Goal: Task Accomplishment & Management: Use online tool/utility

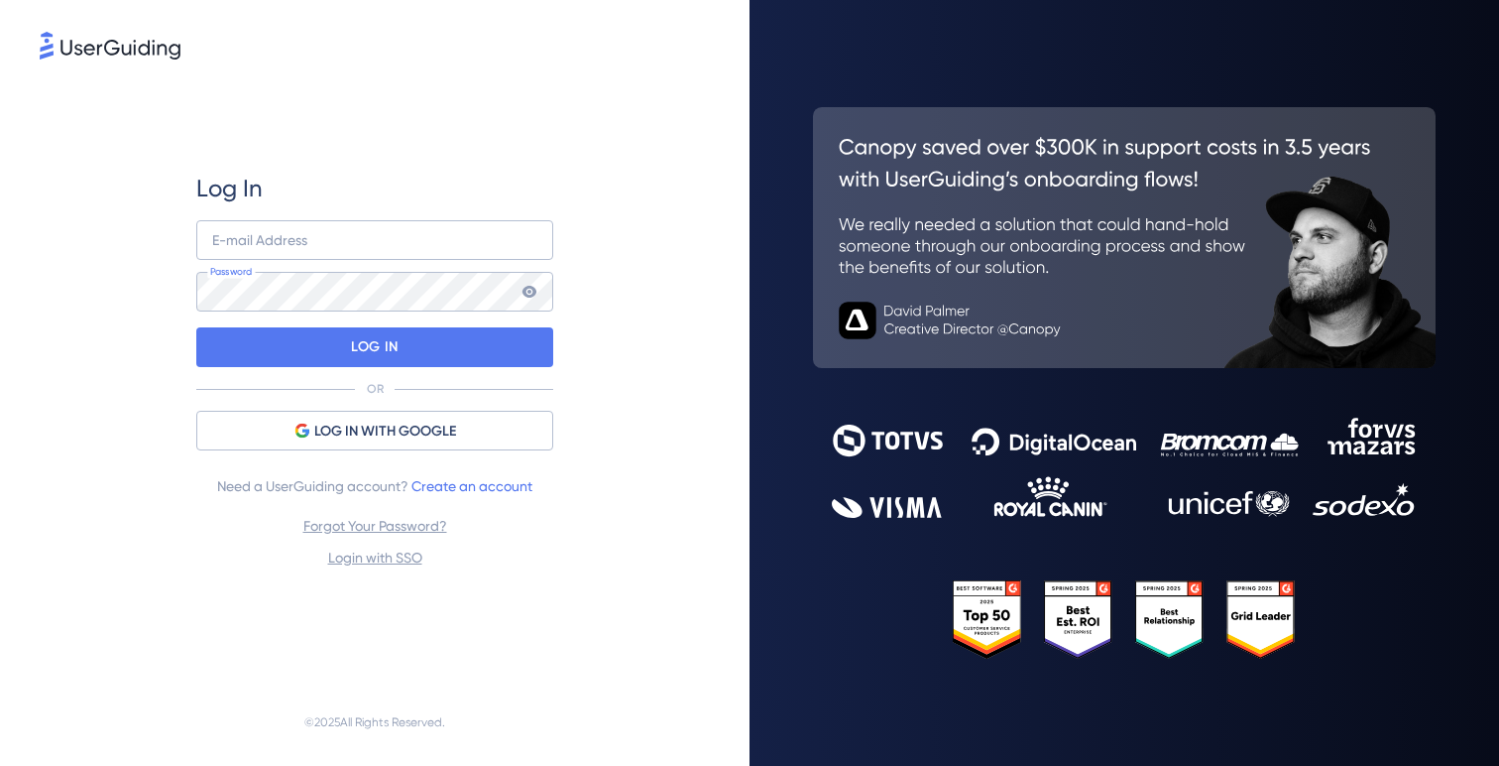
click at [315, 424] on span "LOG IN WITH GOOGLE" at bounding box center [385, 431] width 142 height 24
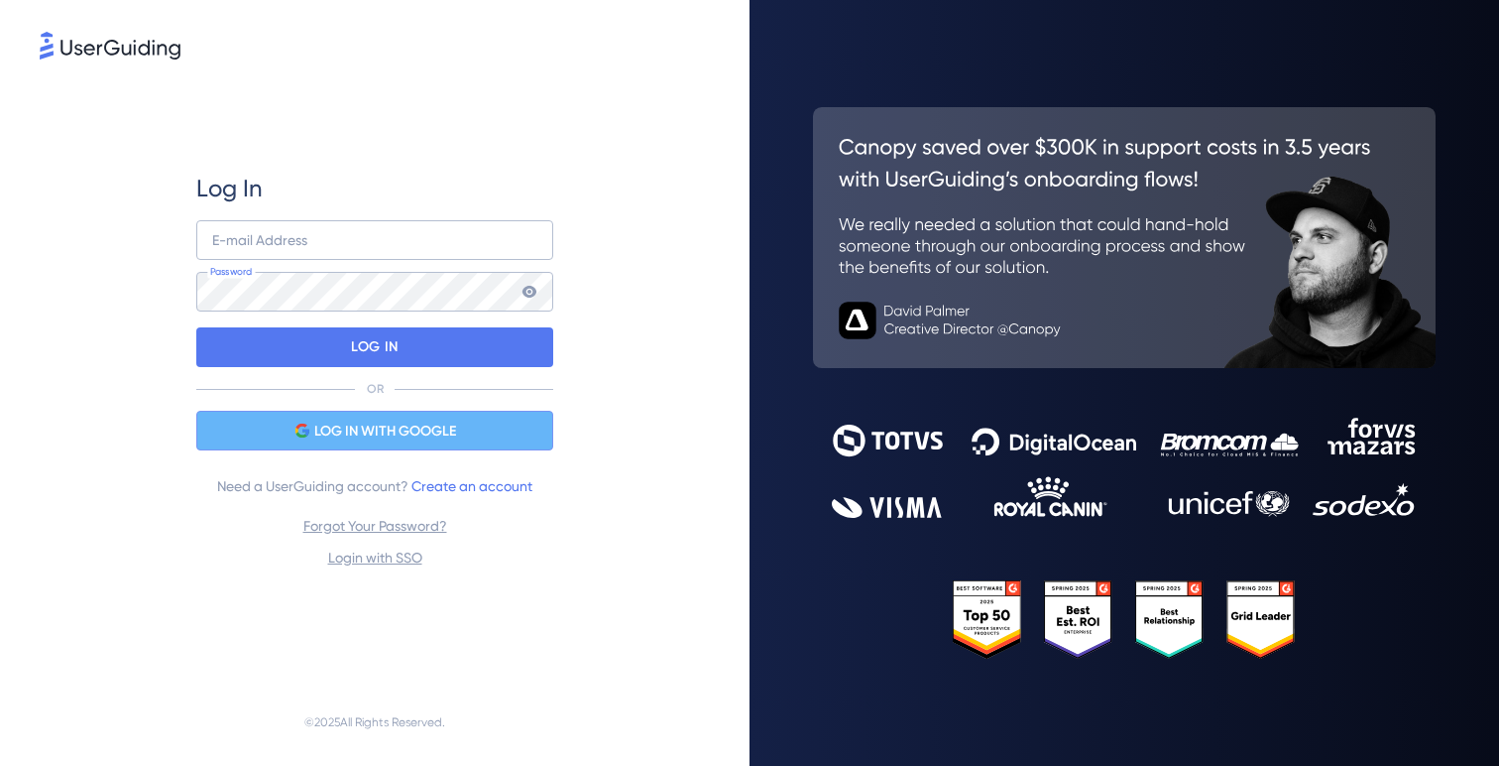
click at [499, 420] on div "LOG IN WITH GOOGLE" at bounding box center [374, 431] width 357 height 40
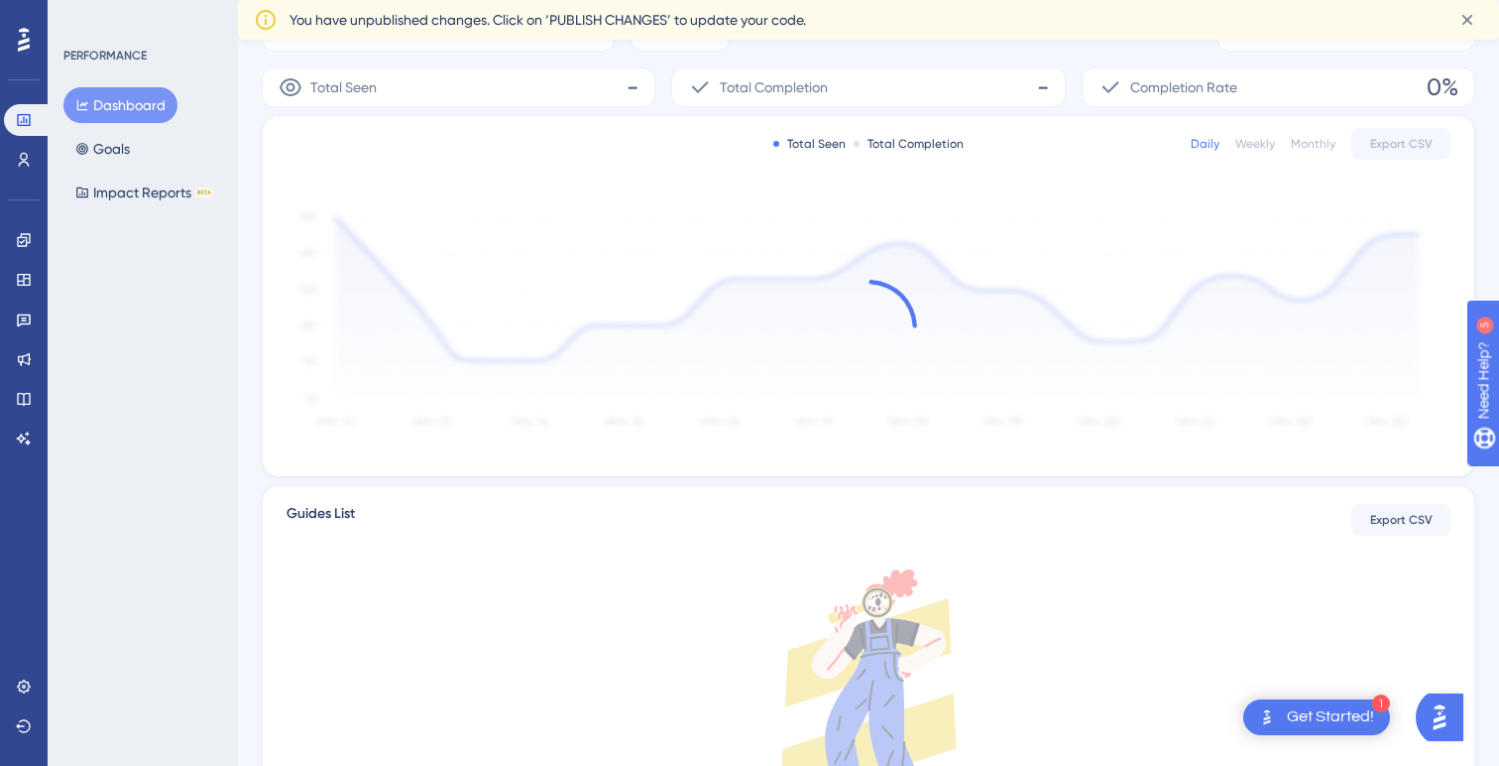
scroll to position [254, 0]
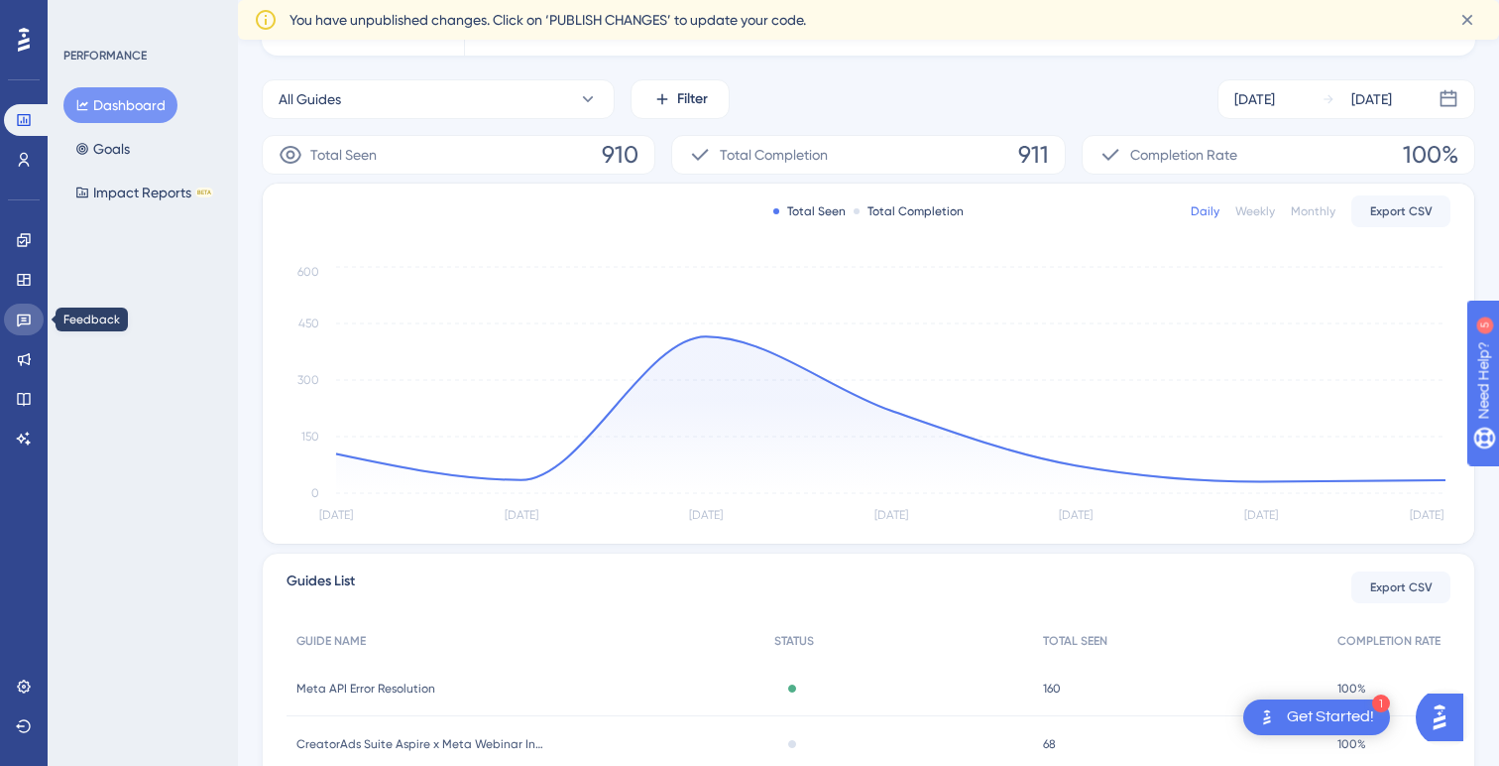
click at [23, 304] on link at bounding box center [24, 319] width 40 height 32
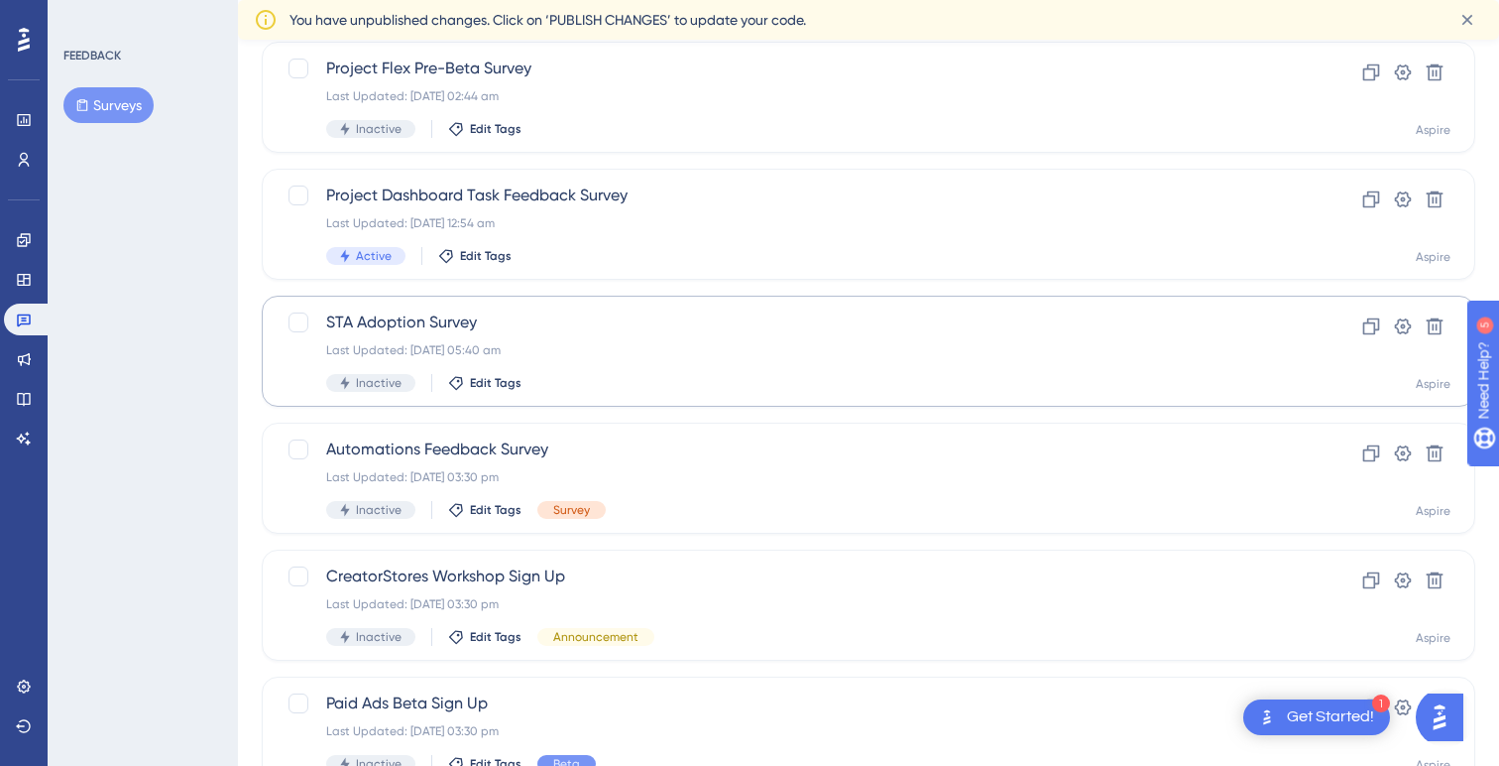
scroll to position [213, 0]
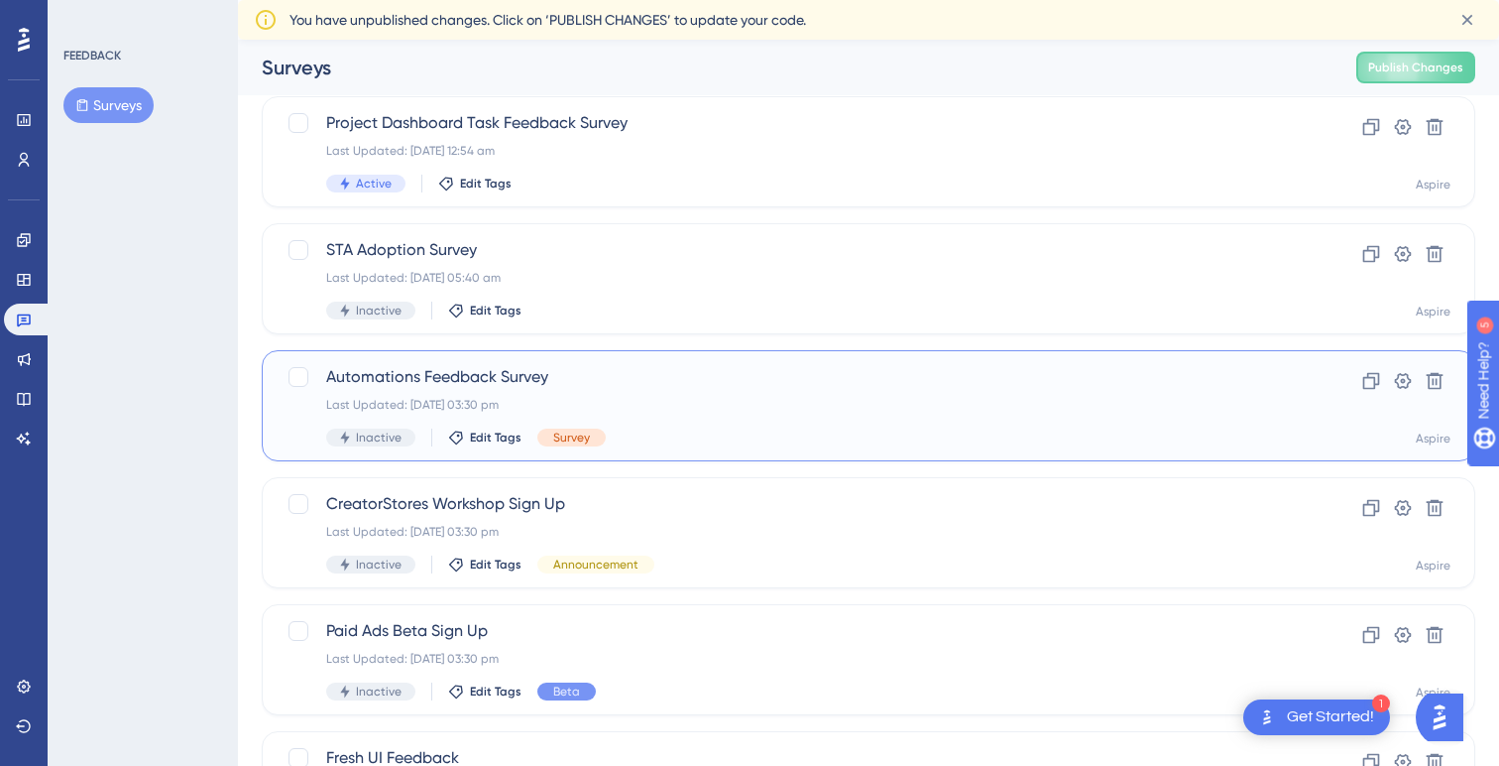
click at [541, 385] on span "Automations Feedback Survey" at bounding box center [789, 377] width 926 height 24
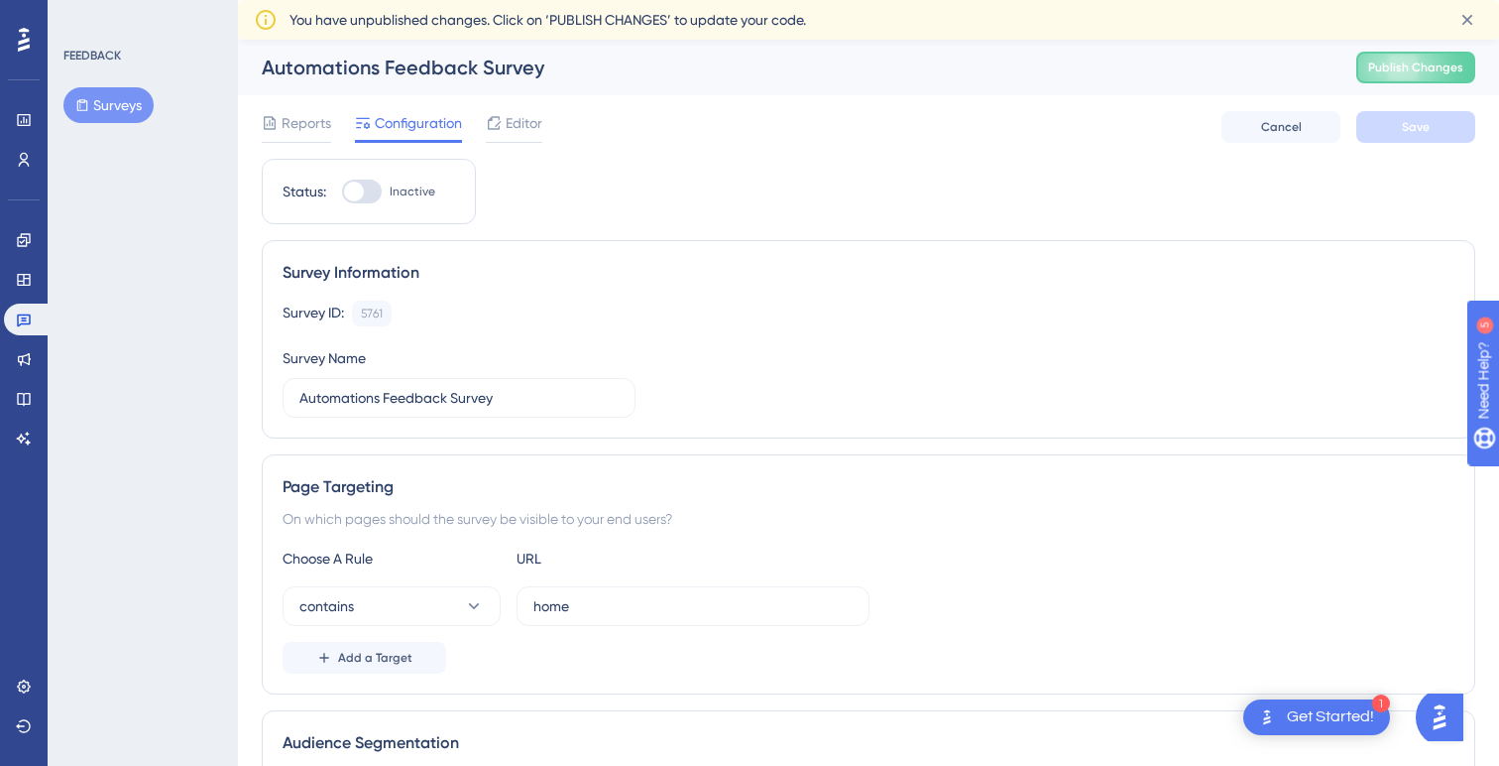
click at [277, 123] on div "✨ Save My Spot!✨" at bounding box center [751, 351] width 1499 height 766
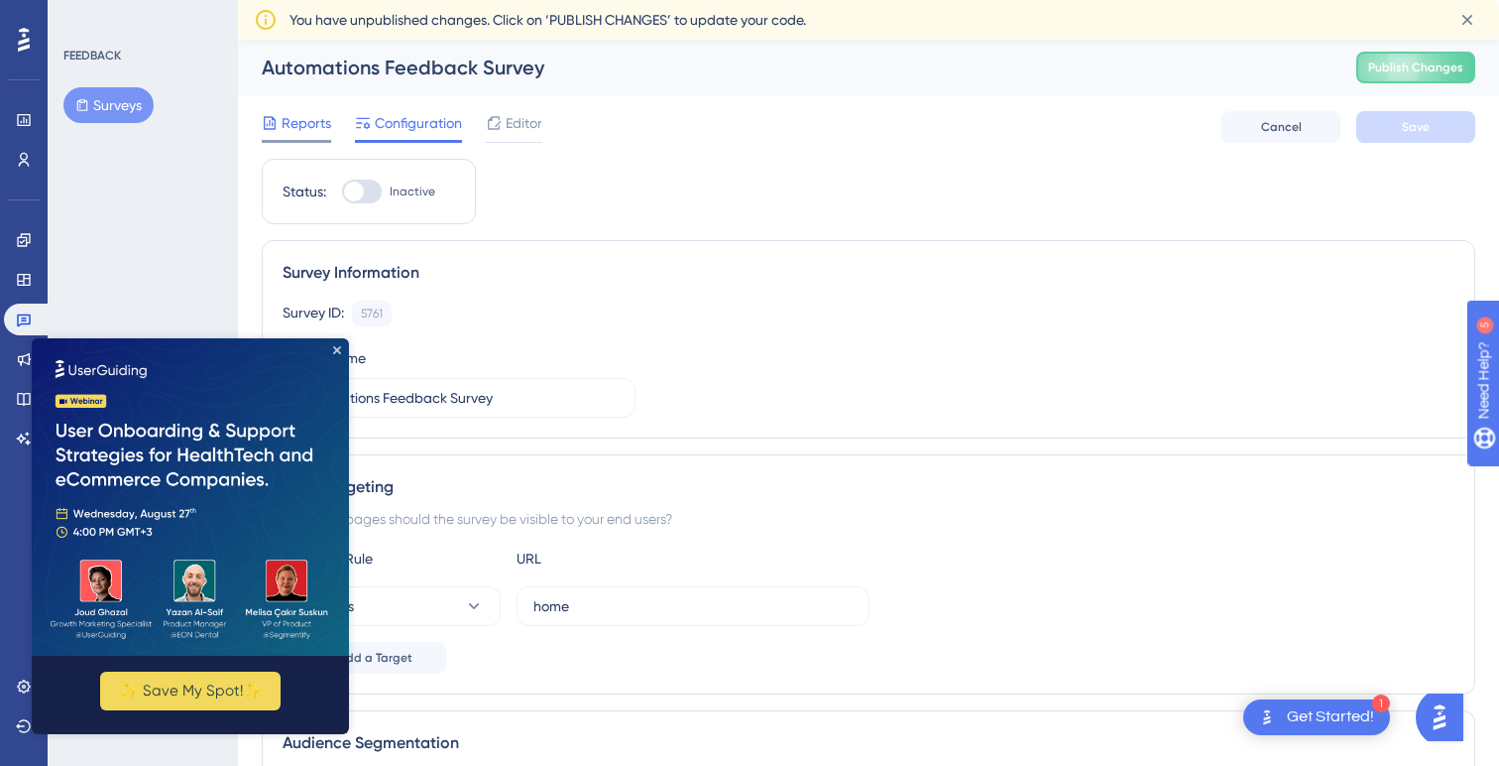
click at [301, 129] on span "Reports" at bounding box center [307, 123] width 50 height 24
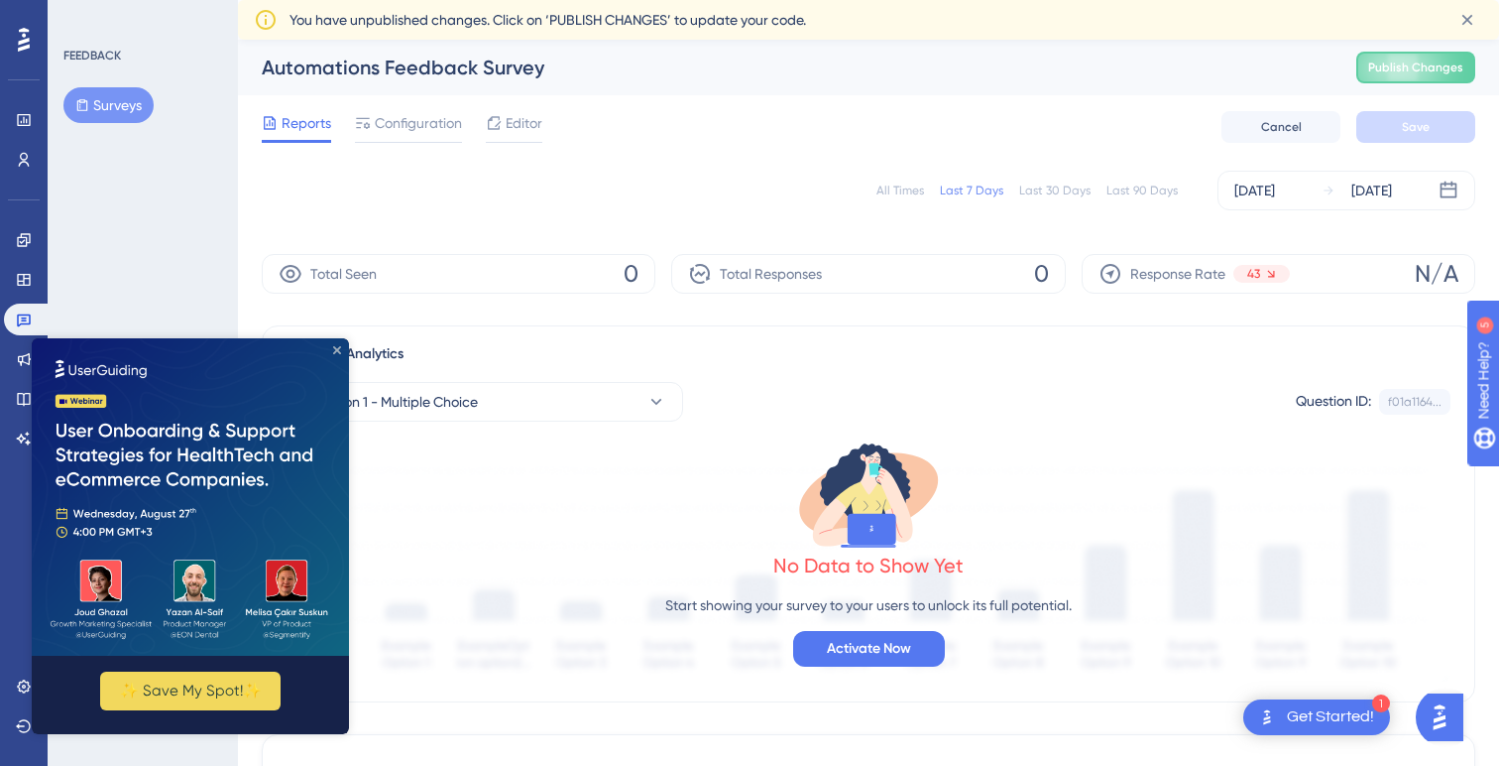
click at [339, 352] on icon "Close Preview" at bounding box center [337, 350] width 8 height 8
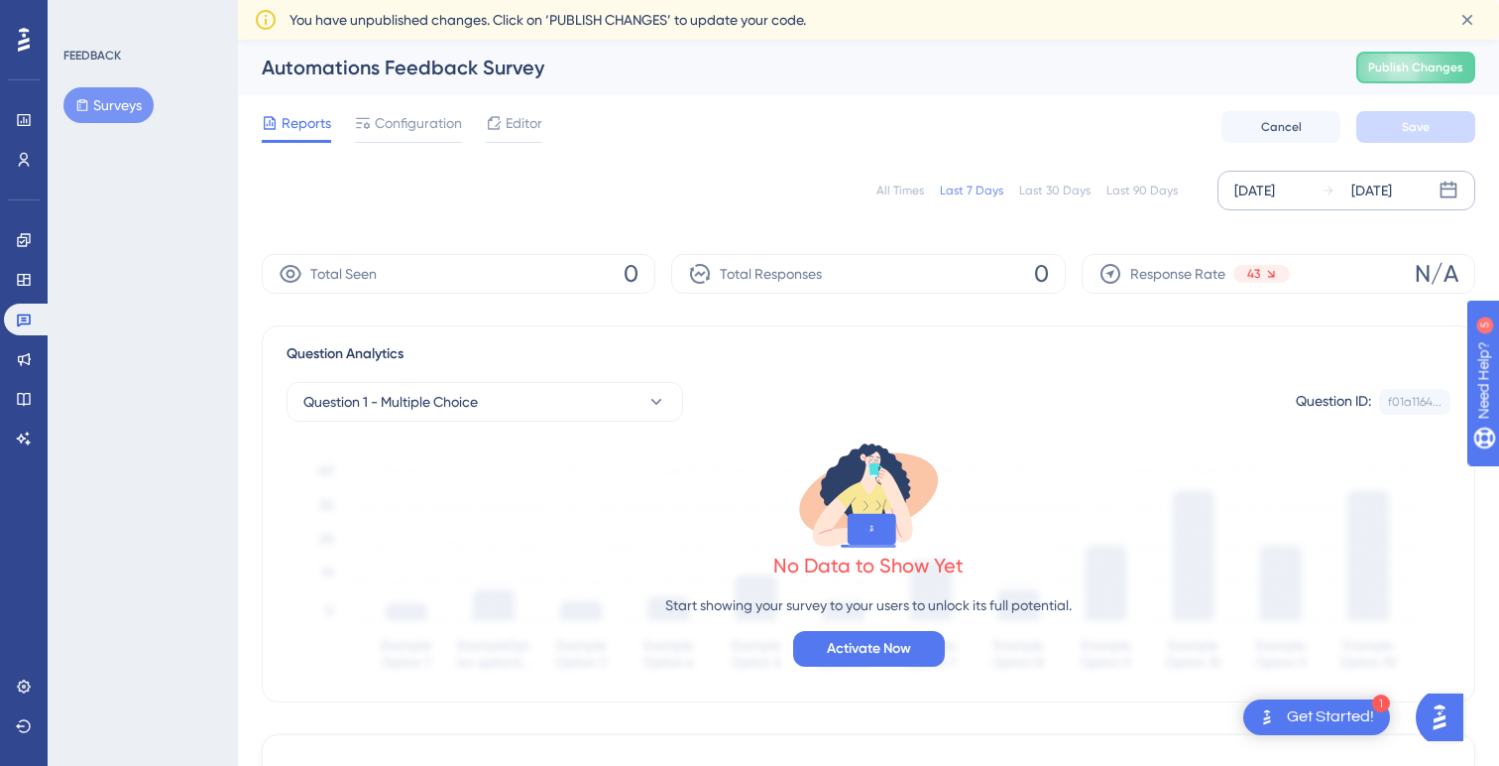
click at [1275, 196] on div "[DATE]" at bounding box center [1255, 191] width 41 height 24
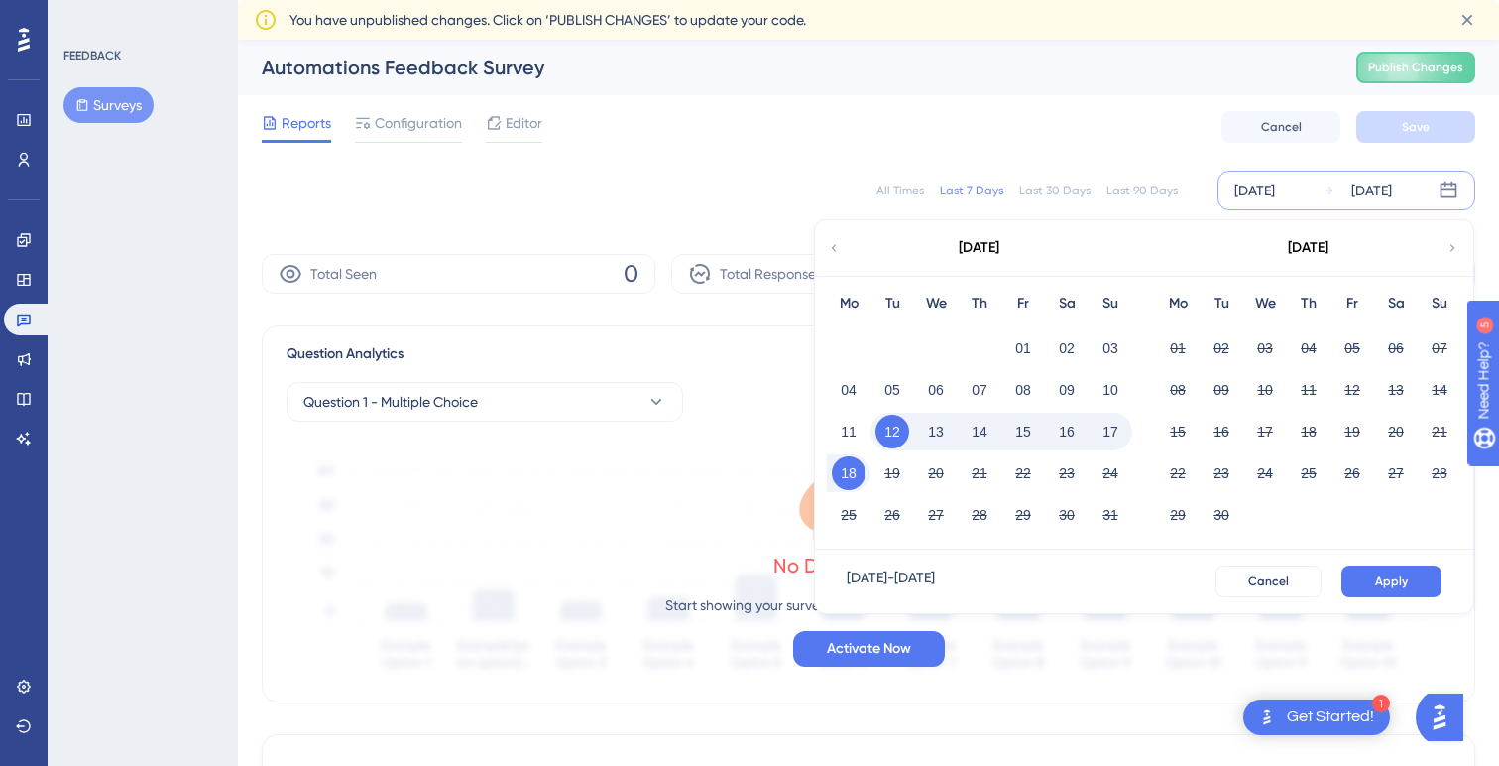
click at [832, 244] on icon at bounding box center [834, 248] width 14 height 18
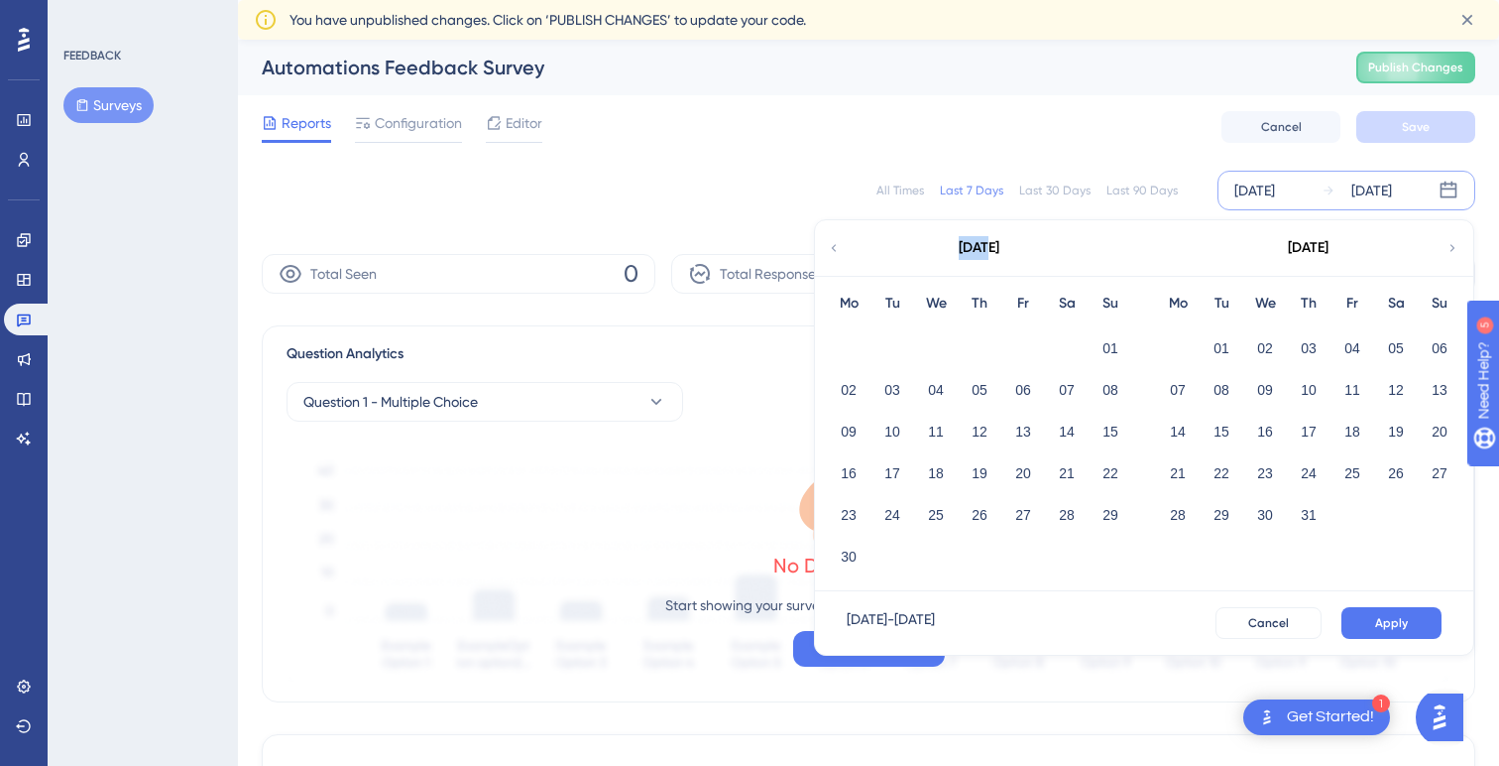
click at [832, 244] on icon at bounding box center [834, 248] width 14 height 18
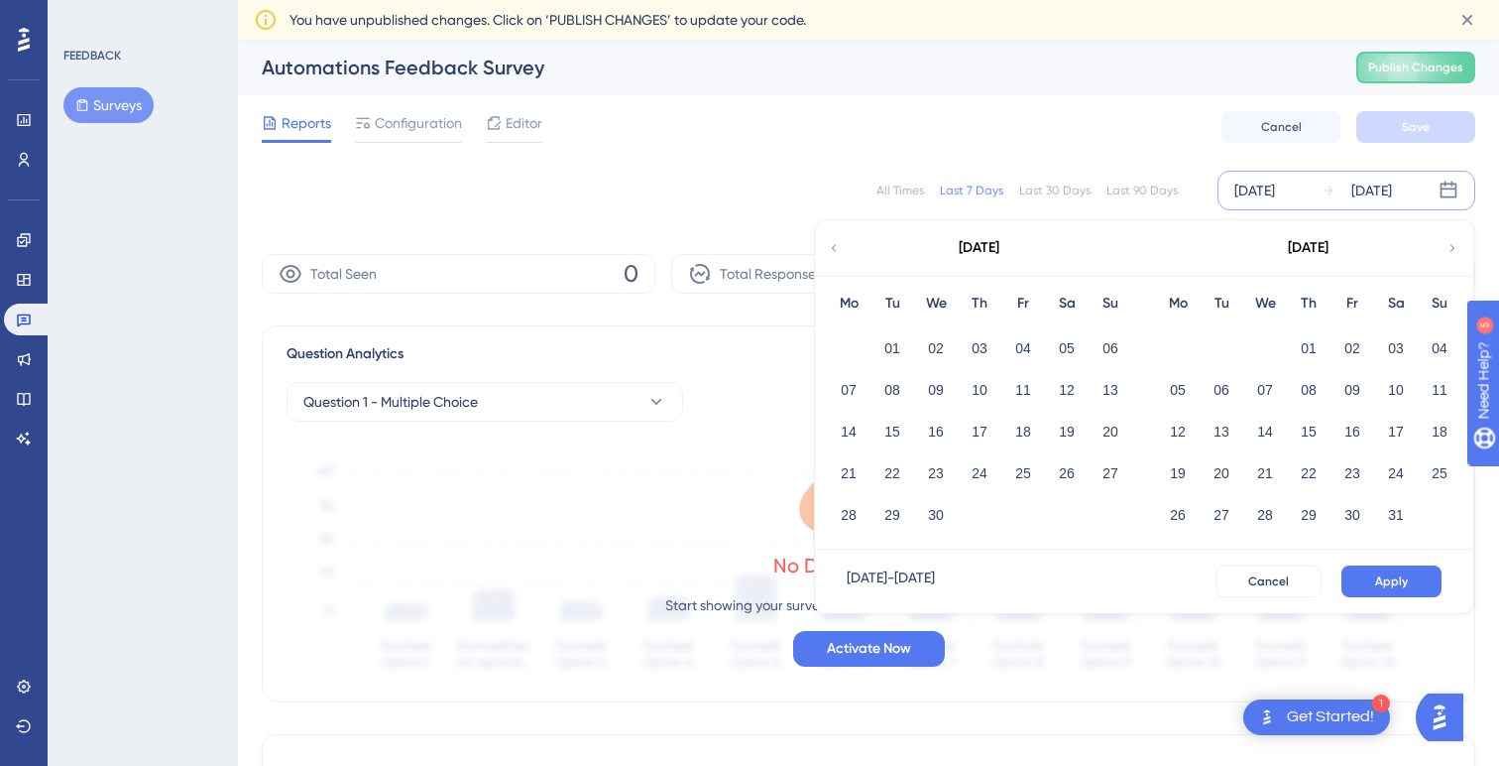
click at [832, 244] on icon at bounding box center [834, 248] width 14 height 18
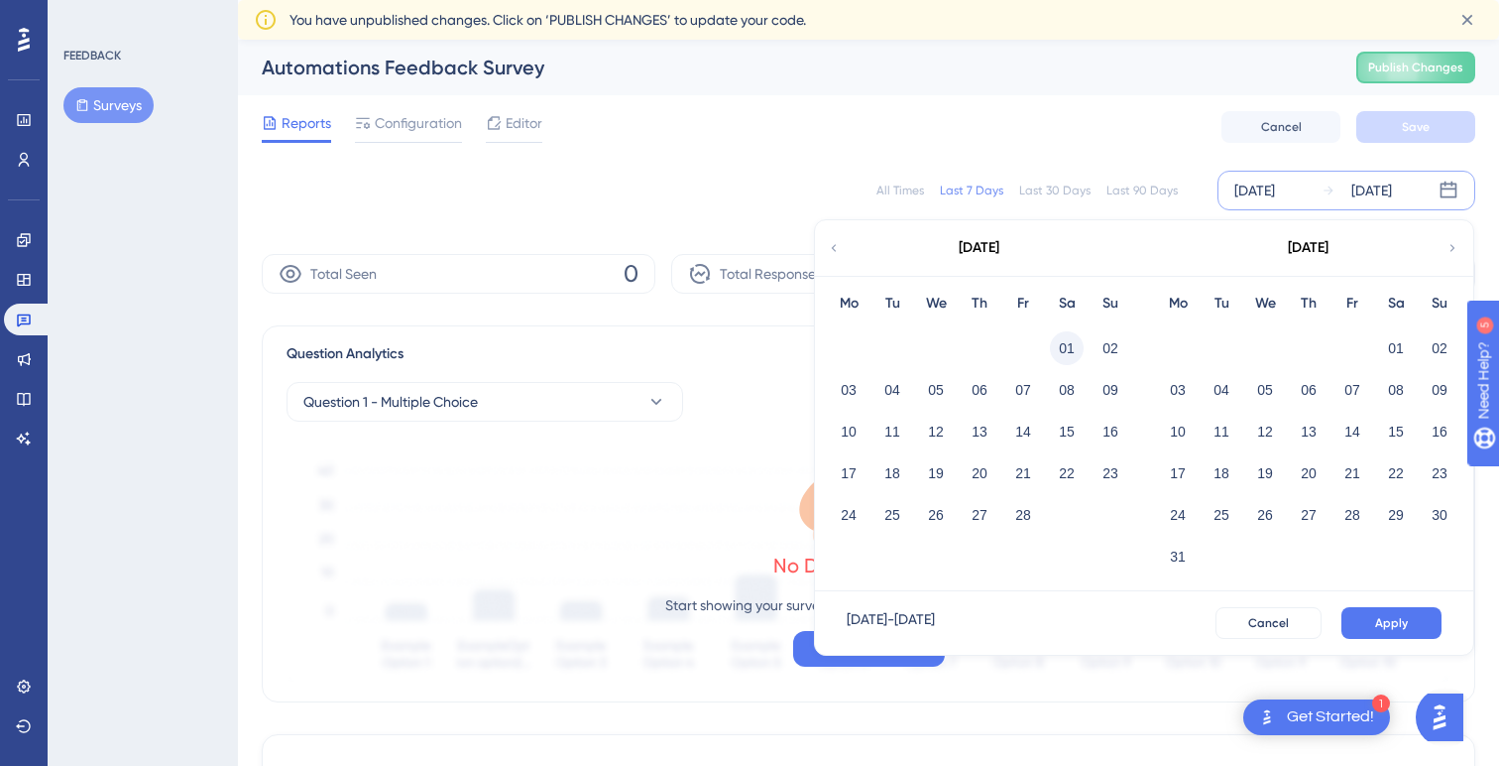
click at [1062, 353] on button "01" at bounding box center [1067, 348] width 34 height 34
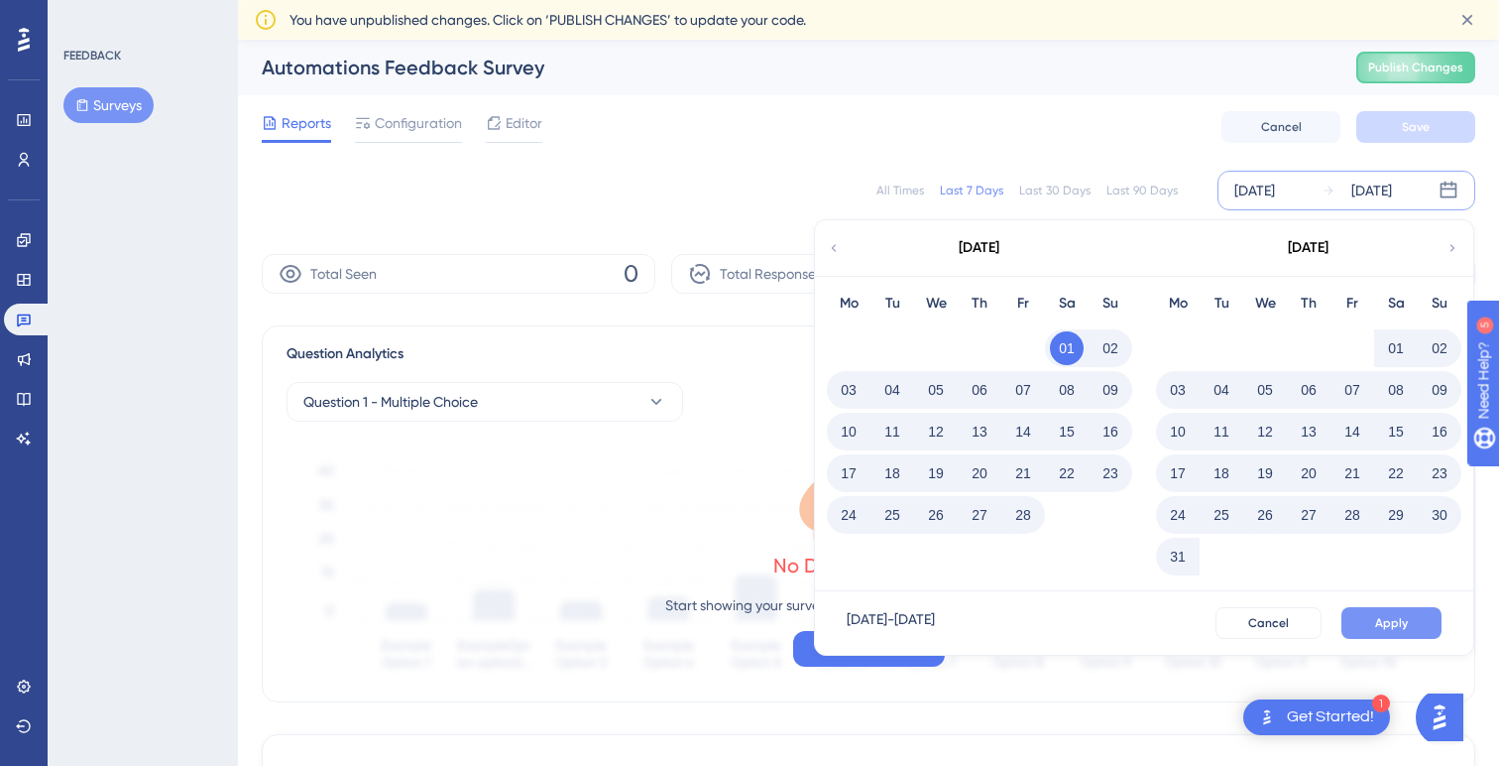
click at [1387, 629] on span "Apply" at bounding box center [1391, 623] width 33 height 16
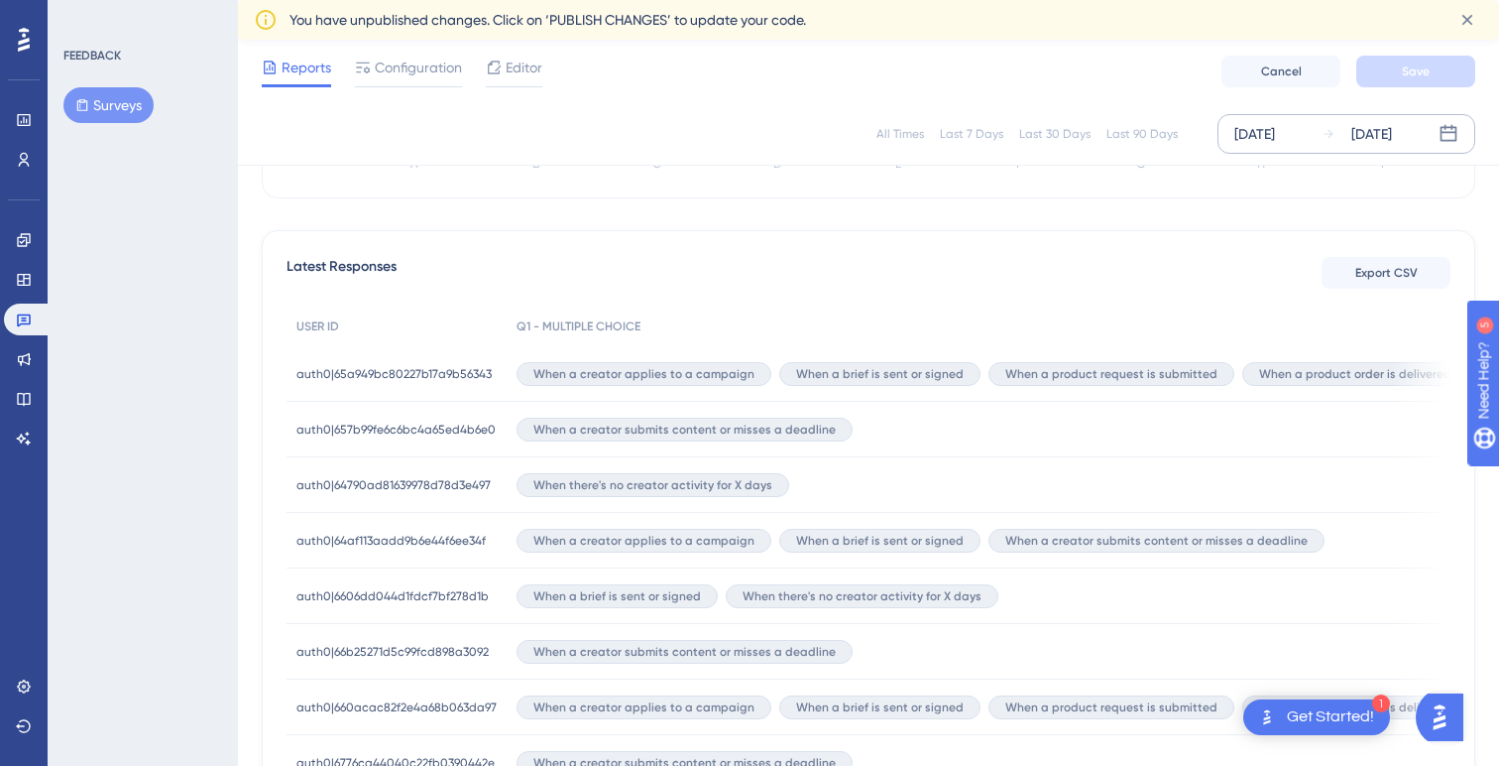
scroll to position [507, 0]
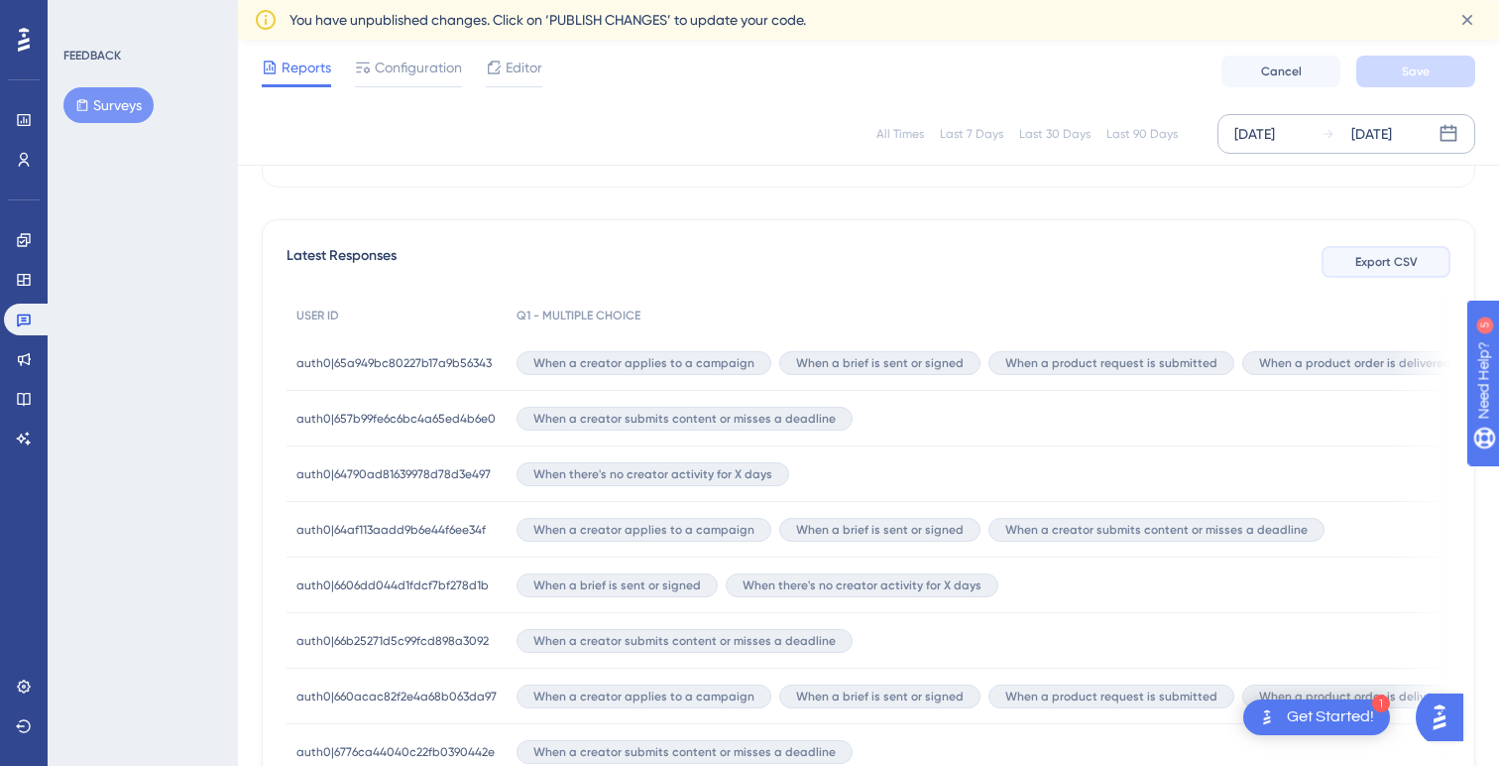
click at [1369, 272] on button "Export CSV" at bounding box center [1386, 262] width 129 height 32
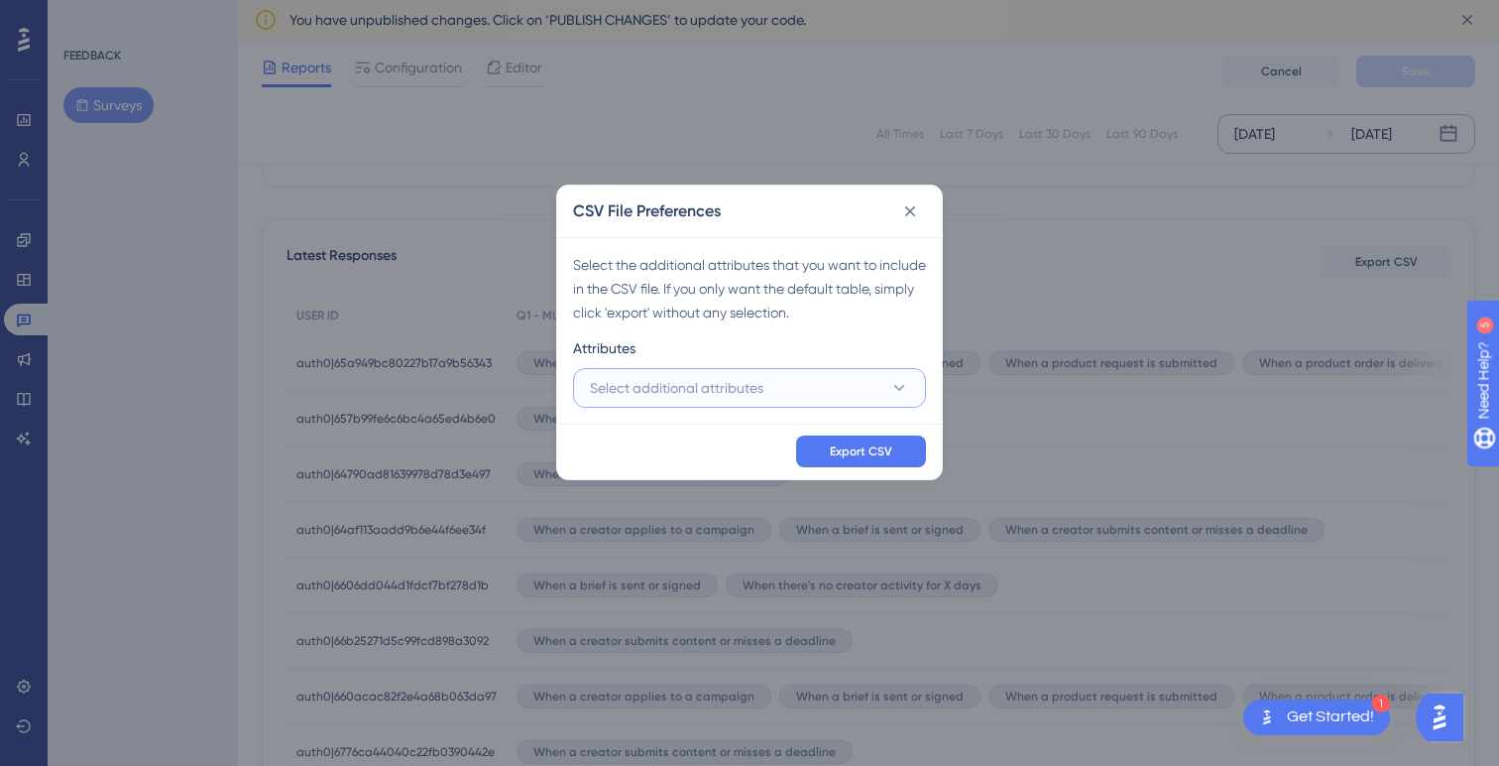
click at [849, 397] on button "Select additional attributes" at bounding box center [749, 388] width 353 height 40
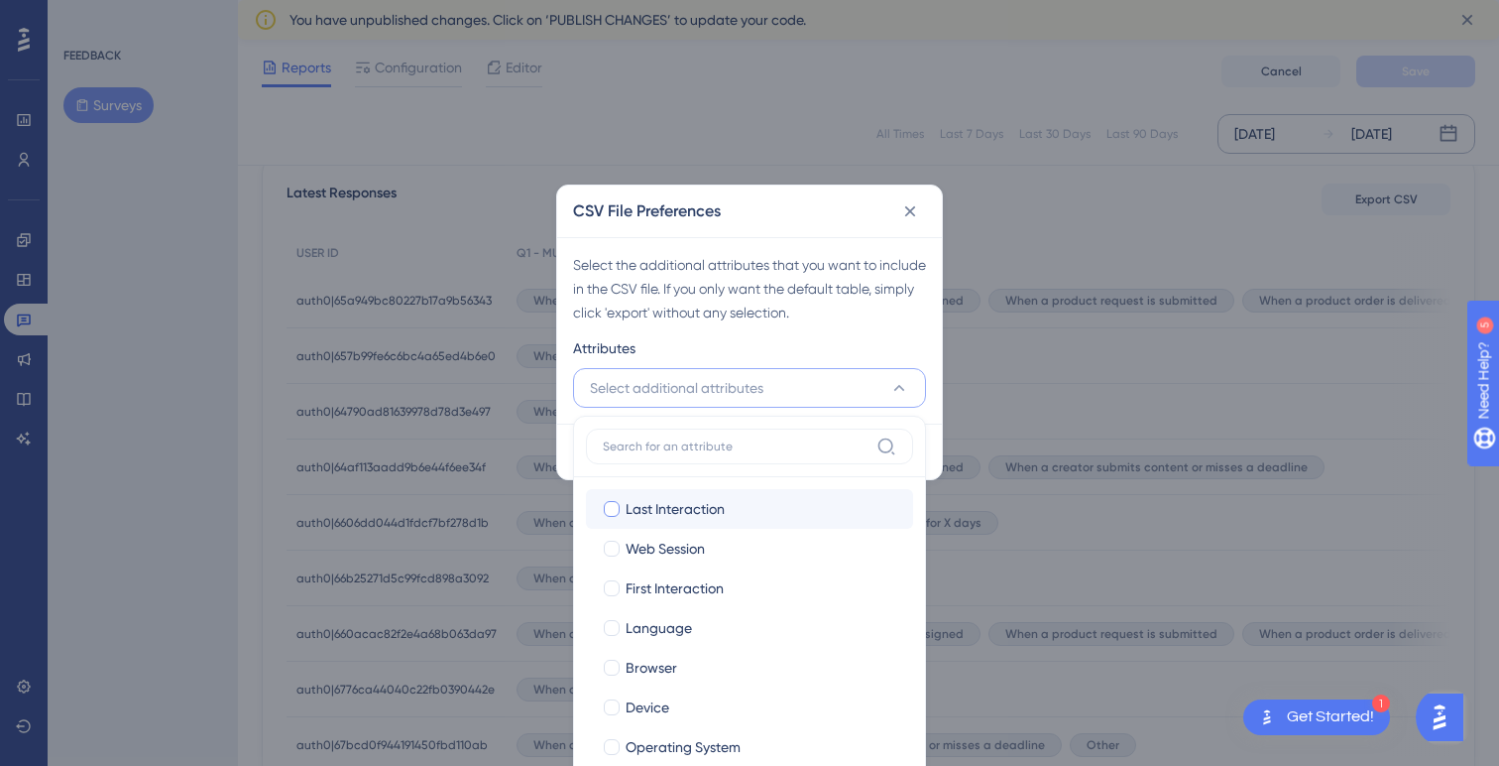
scroll to position [96, 0]
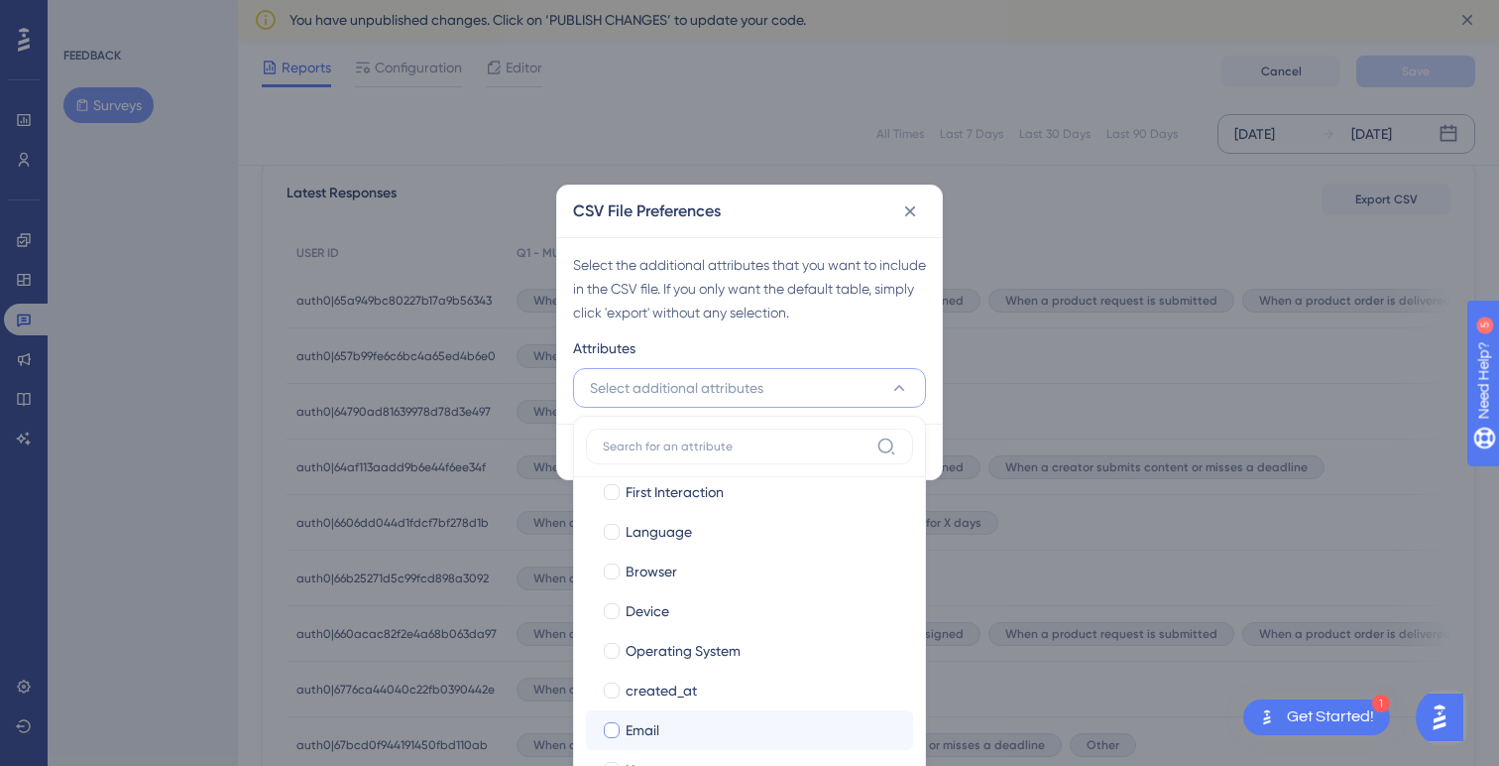
click at [614, 730] on div at bounding box center [612, 730] width 16 height 16
checkbox input "true"
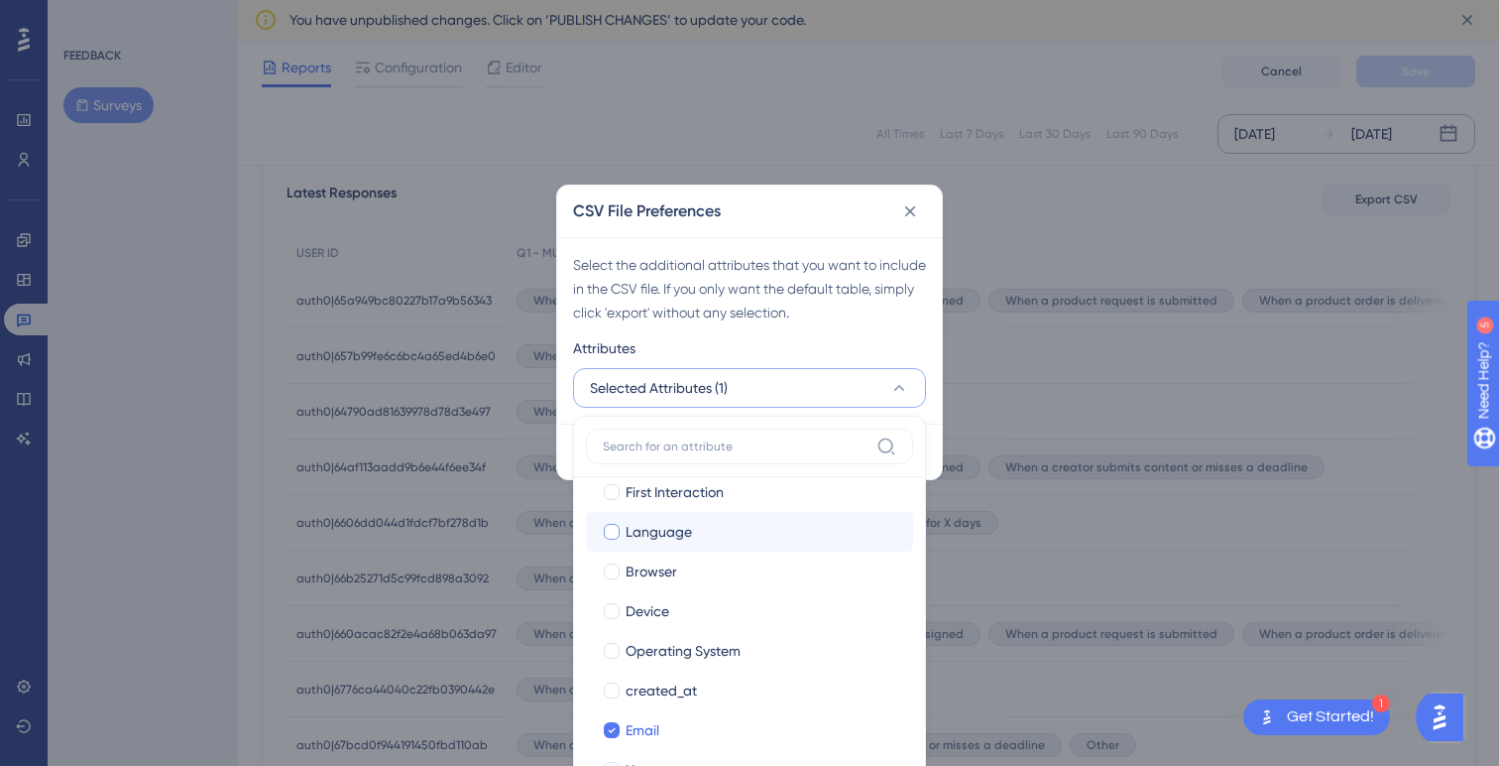
scroll to position [0, 0]
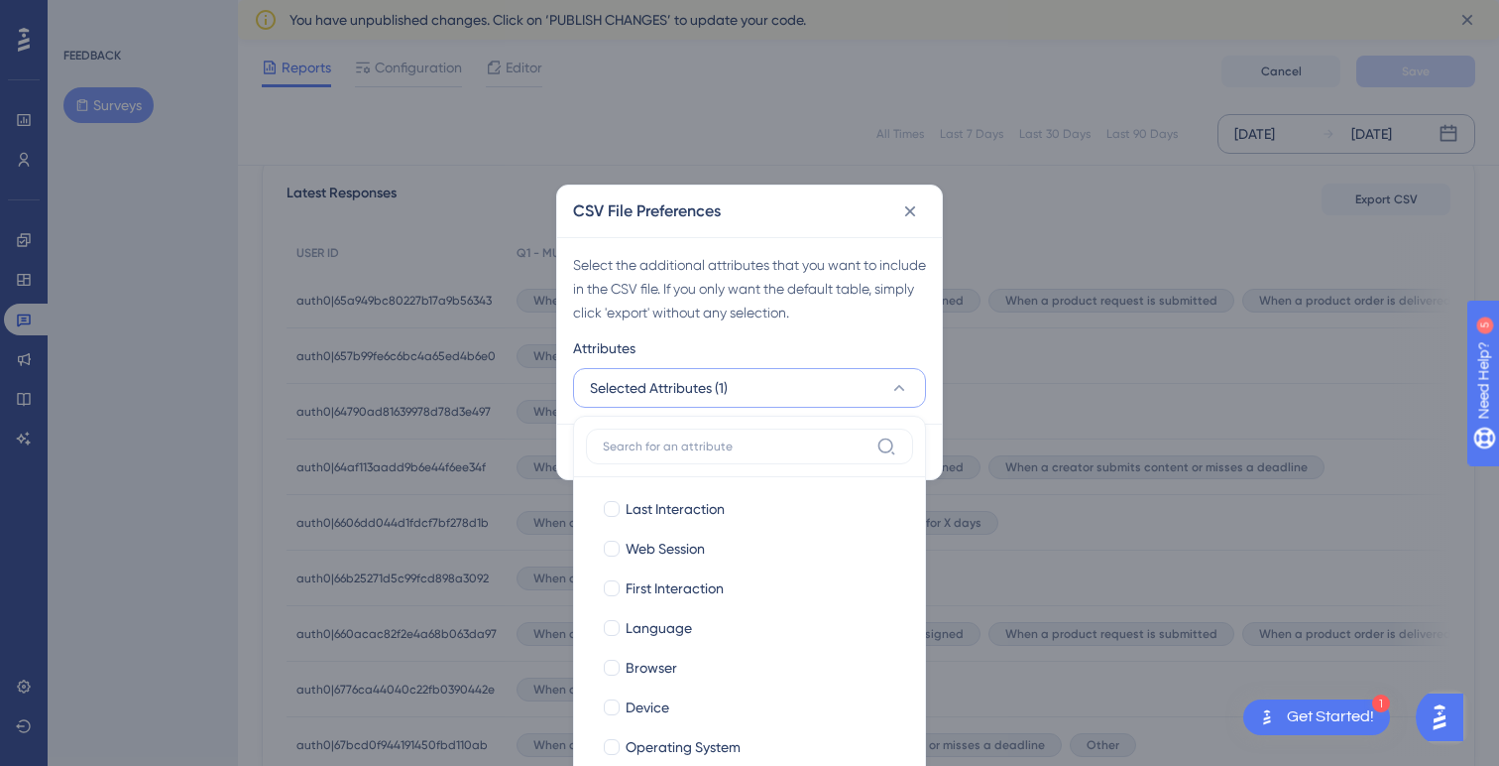
click at [939, 407] on div "Select the additional attributes that you want to include in the CSV file. If y…" at bounding box center [749, 330] width 385 height 186
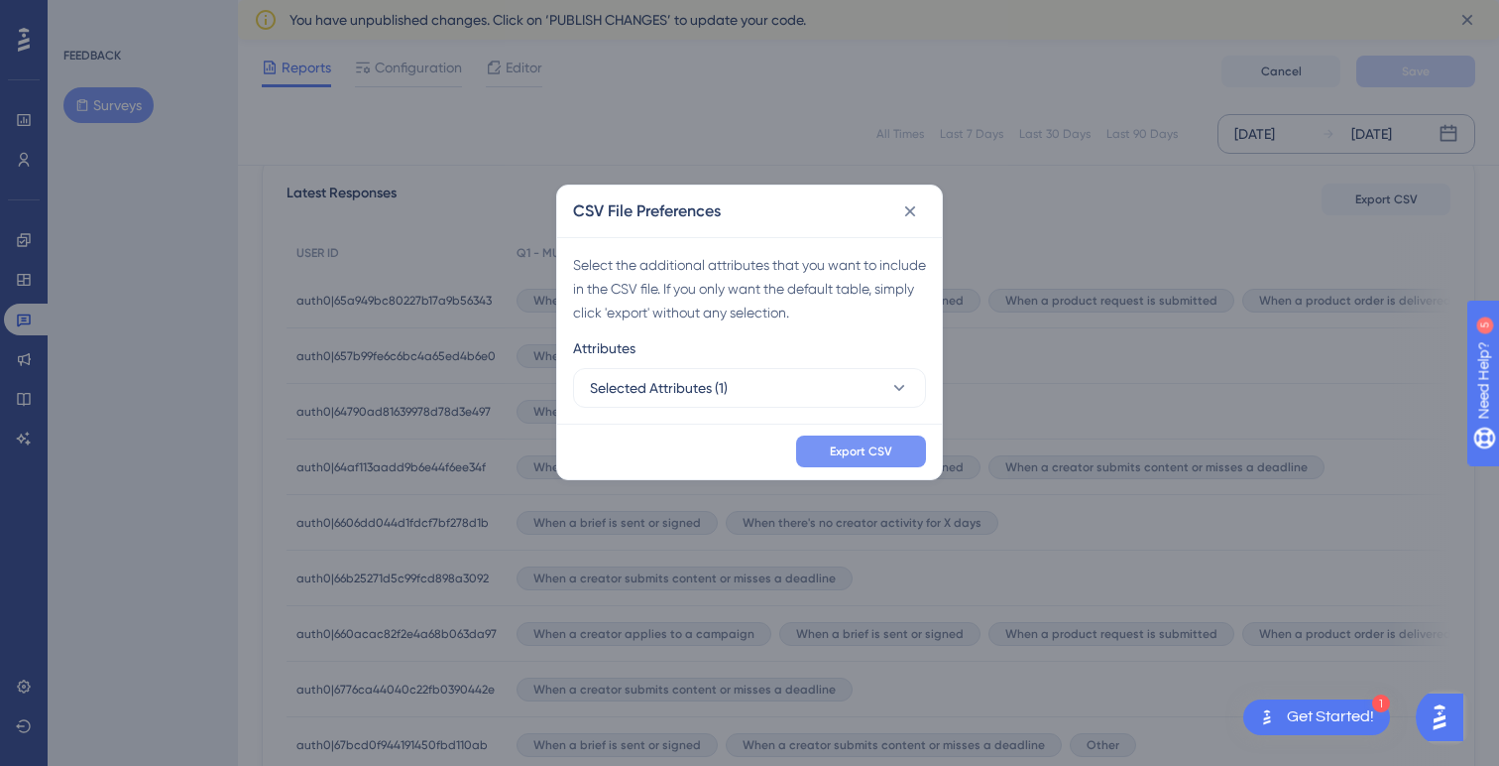
click at [883, 452] on span "Export CSV" at bounding box center [861, 451] width 62 height 16
